Goal: Task Accomplishment & Management: Use online tool/utility

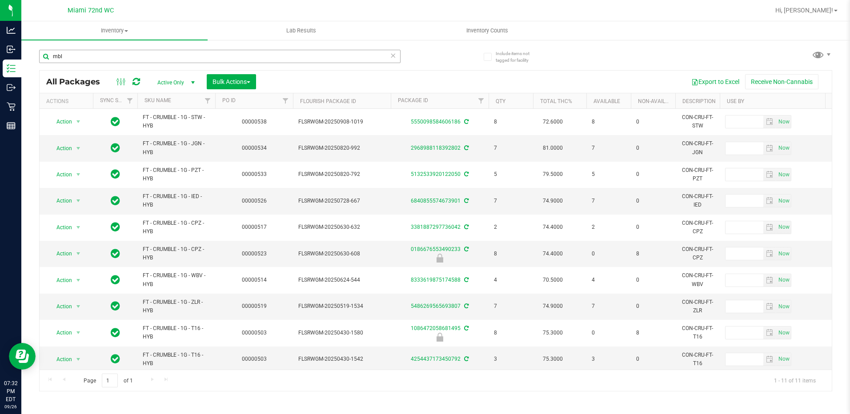
click at [89, 58] on input "mbl" at bounding box center [219, 56] width 361 height 13
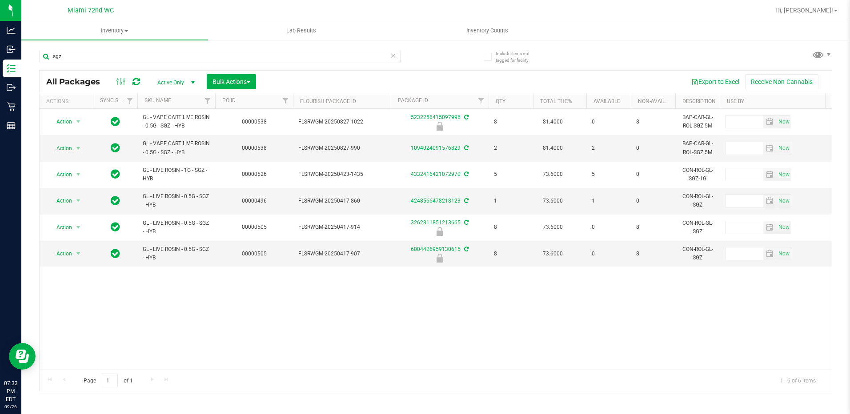
click at [108, 49] on div "sgz" at bounding box center [237, 56] width 396 height 28
click at [108, 58] on input "sgz" at bounding box center [219, 56] width 361 height 13
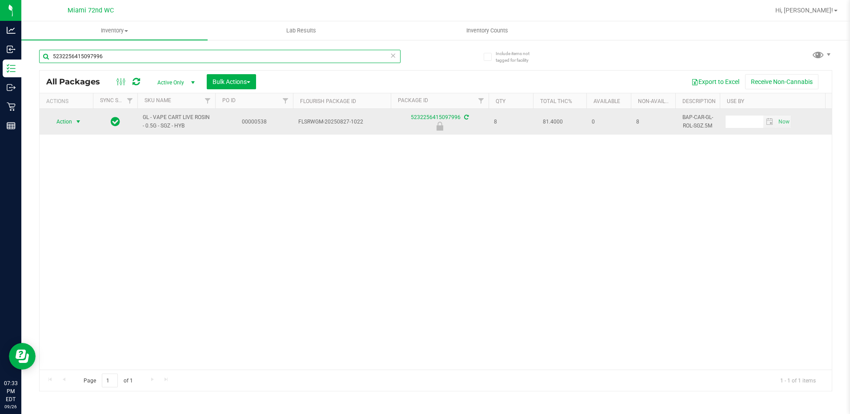
type input "5232256415097996"
click at [76, 120] on span "select" at bounding box center [78, 121] width 7 height 7
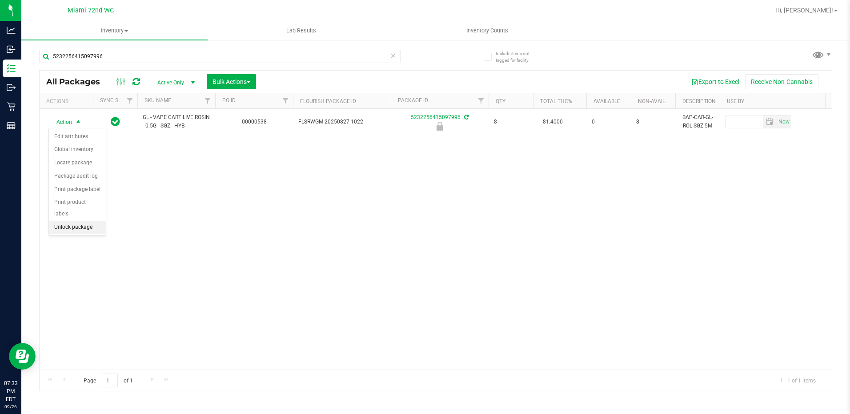
click at [76, 221] on li "Unlock package" at bounding box center [77, 227] width 57 height 13
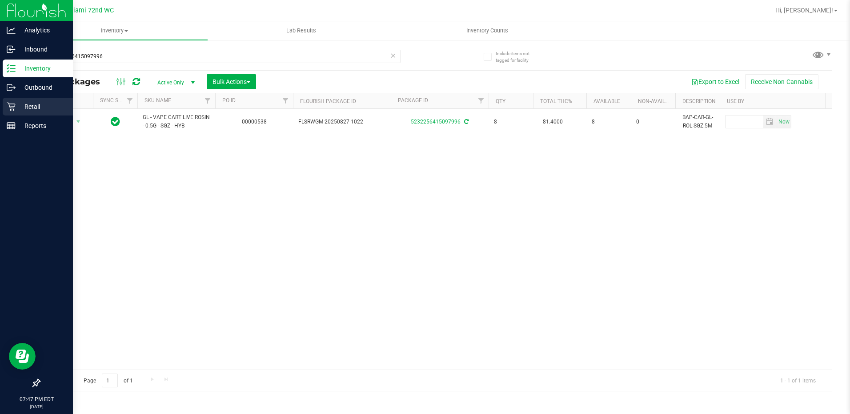
click at [13, 113] on div "Retail" at bounding box center [38, 107] width 70 height 18
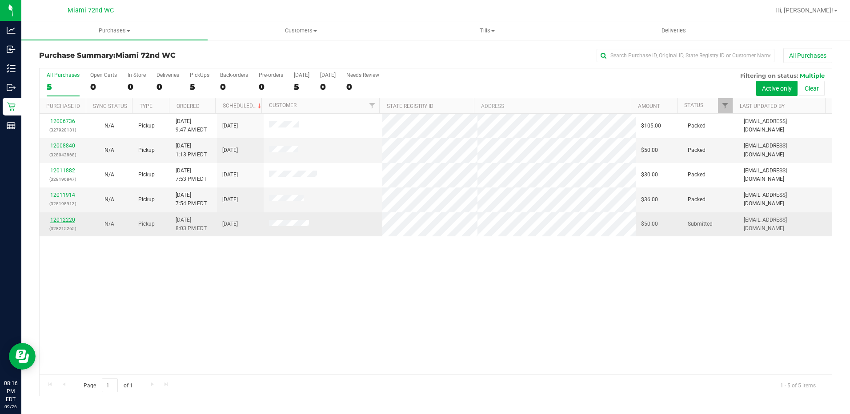
click at [74, 222] on link "12012220" at bounding box center [62, 220] width 25 height 6
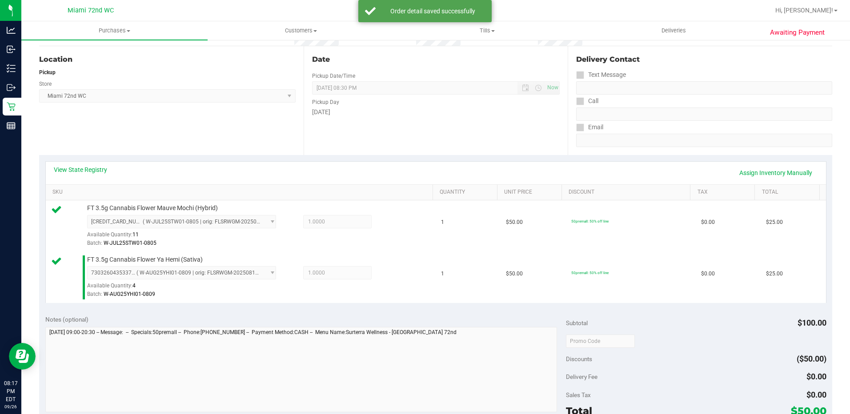
scroll to position [222, 0]
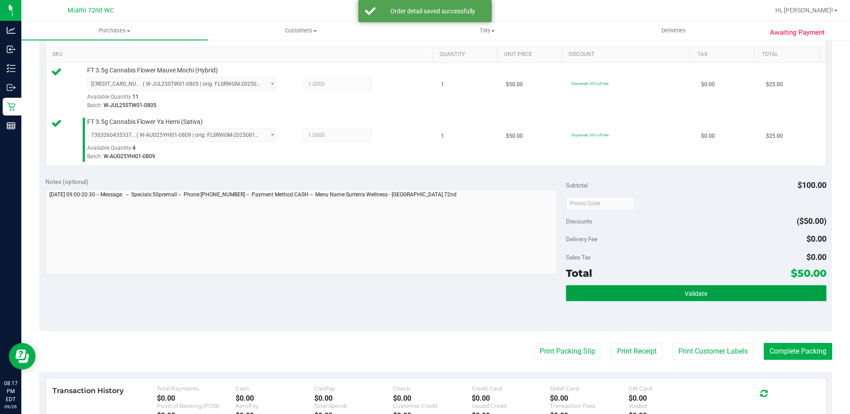
click at [579, 295] on button "Validate" at bounding box center [696, 293] width 260 height 16
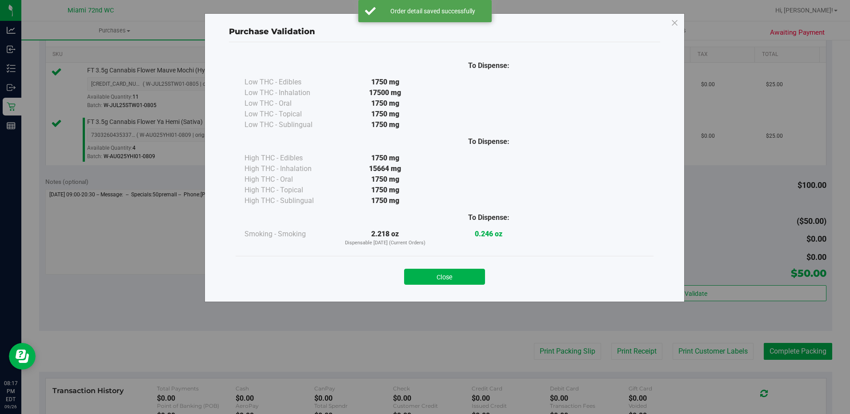
click at [456, 264] on div "Close" at bounding box center [444, 274] width 404 height 22
click at [453, 270] on button "Close" at bounding box center [444, 277] width 81 height 16
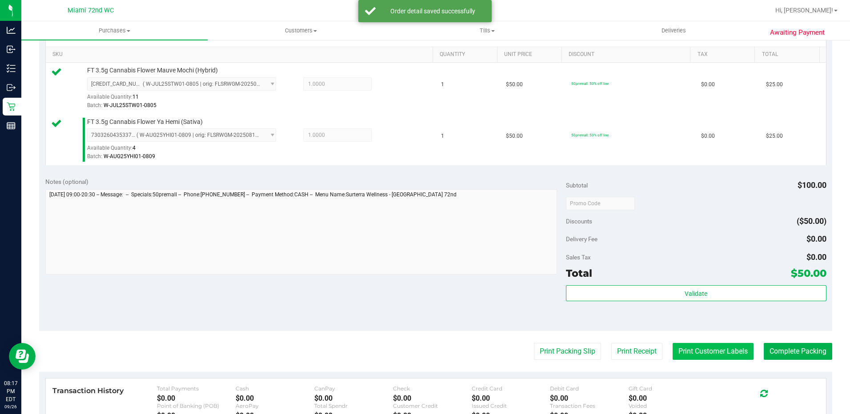
click at [690, 358] on button "Print Customer Labels" at bounding box center [712, 351] width 81 height 17
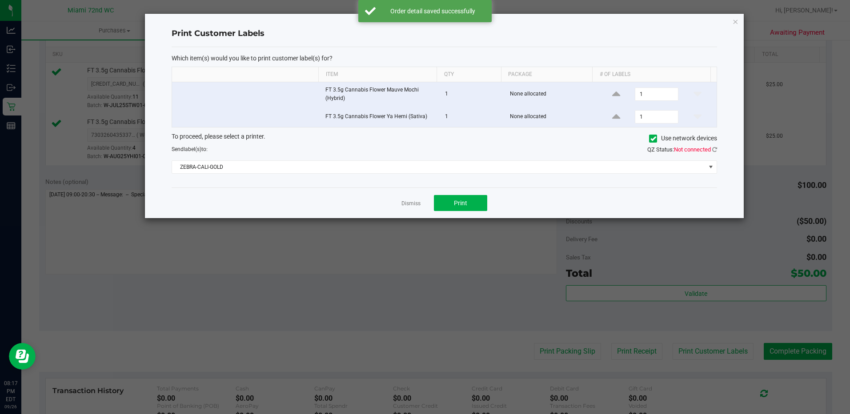
click at [450, 175] on div "Which item(s) would you like to print customer label(s) for? Item Qty Package #…" at bounding box center [444, 117] width 545 height 141
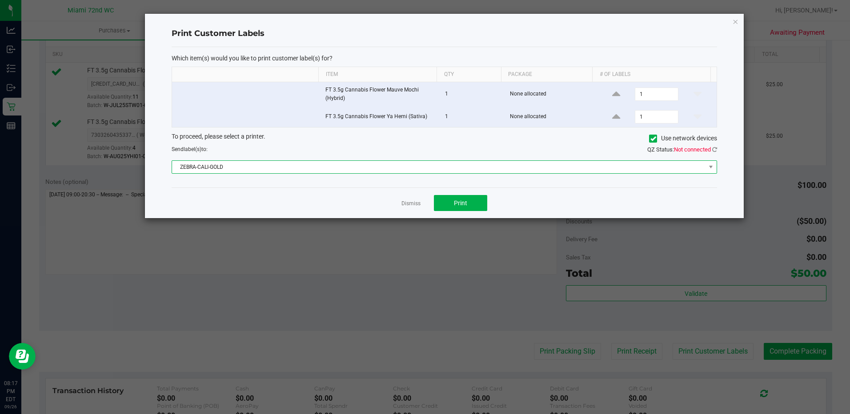
click at [449, 172] on span "ZEBRA-CALI-GOLD" at bounding box center [438, 167] width 533 height 12
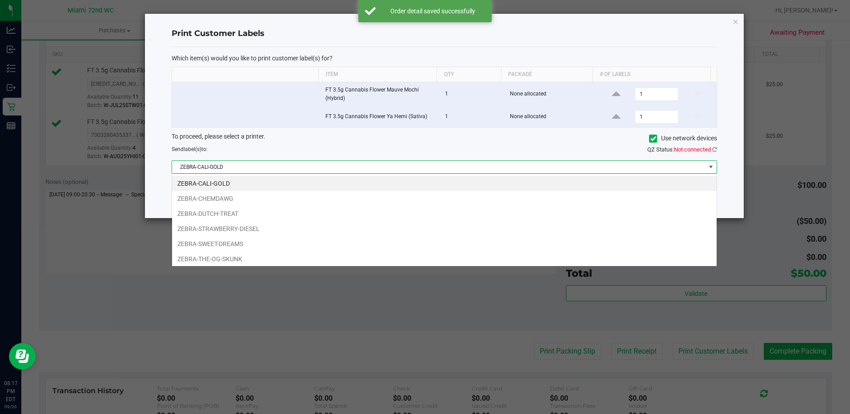
scroll to position [13, 545]
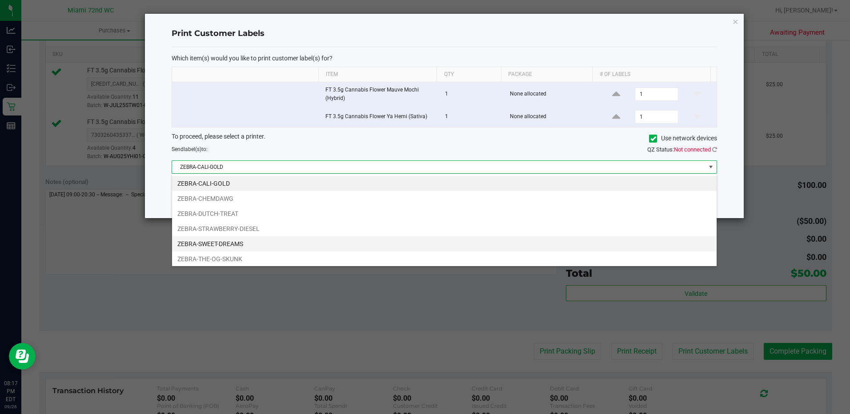
click at [264, 240] on li "ZEBRA-SWEET-DREAMS" at bounding box center [444, 243] width 544 height 15
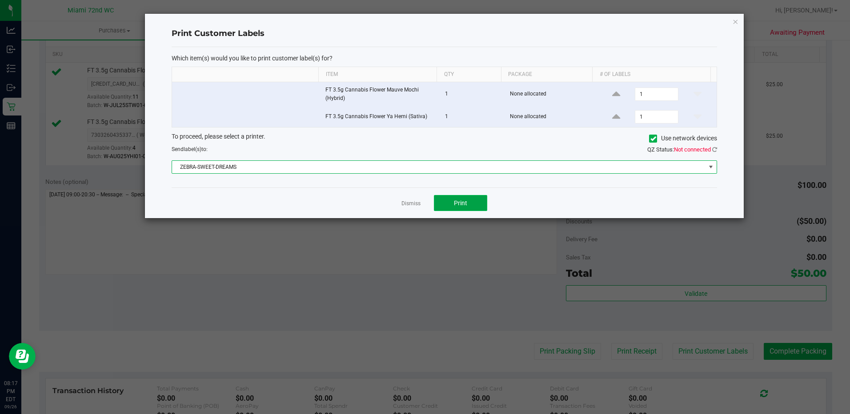
click at [462, 204] on span "Print" at bounding box center [460, 203] width 13 height 7
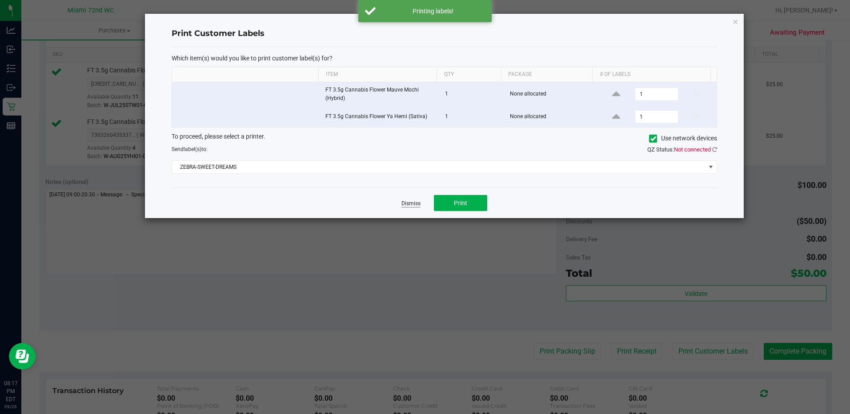
click at [410, 204] on link "Dismiss" at bounding box center [410, 204] width 19 height 8
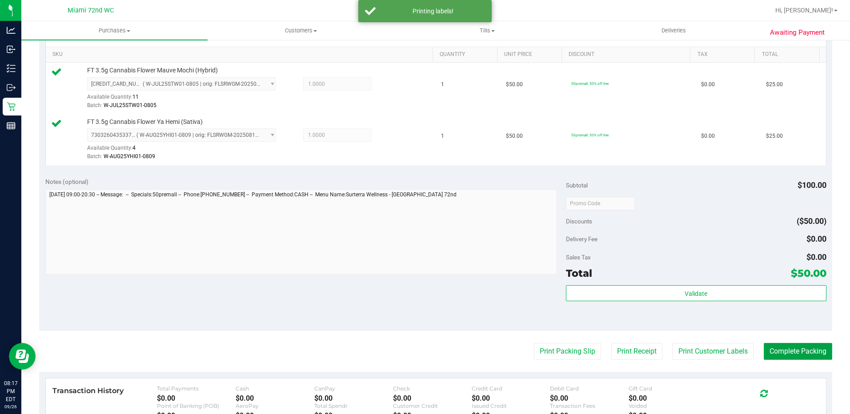
click at [784, 350] on button "Complete Packing" at bounding box center [797, 351] width 68 height 17
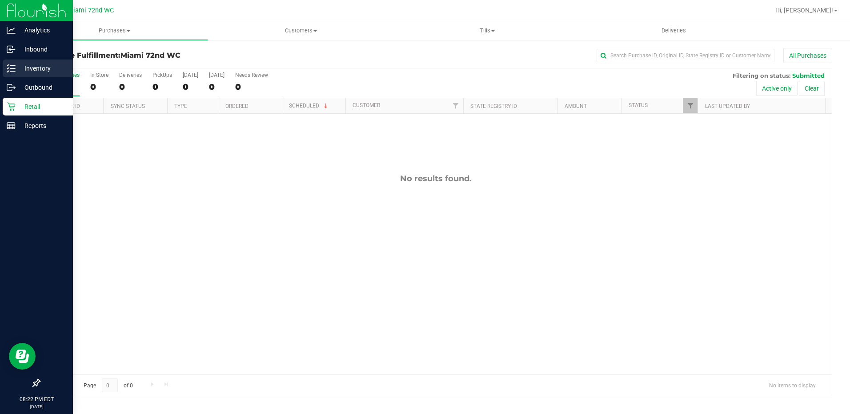
click at [14, 75] on div "Inventory" at bounding box center [38, 69] width 70 height 18
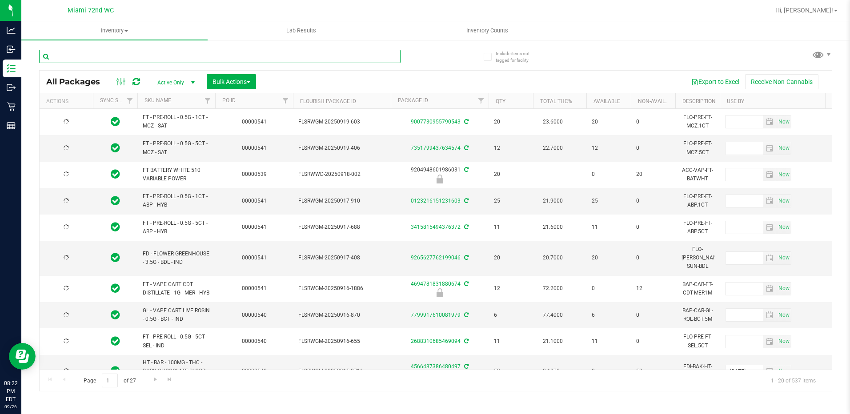
click at [147, 58] on input "text" at bounding box center [219, 56] width 361 height 13
type input "tropical mix"
